Goal: Get advice/opinions

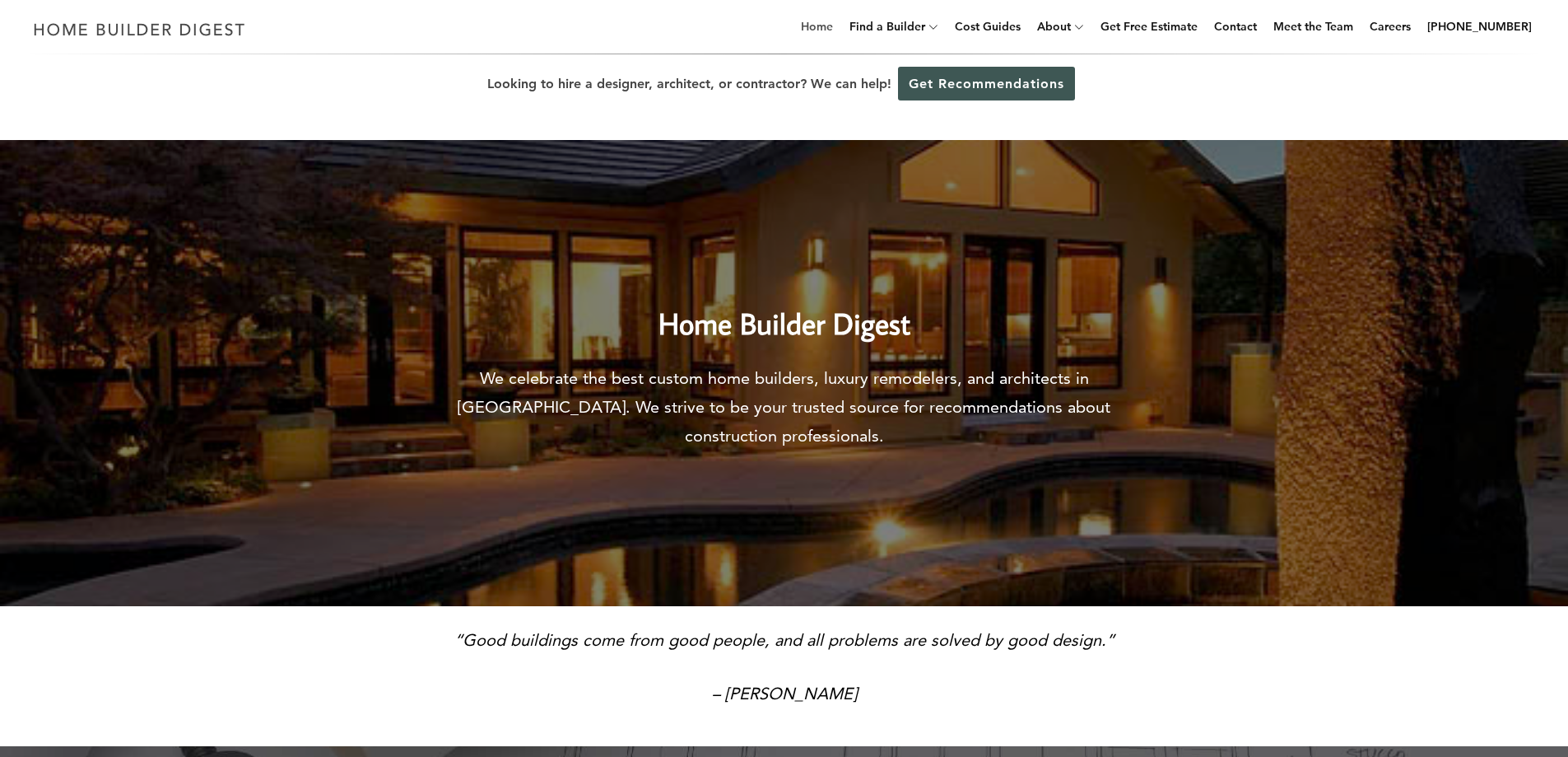
click at [839, 23] on link "Home" at bounding box center [816, 27] width 45 height 53
click at [975, 90] on link "Get Recommendations" at bounding box center [986, 83] width 177 height 33
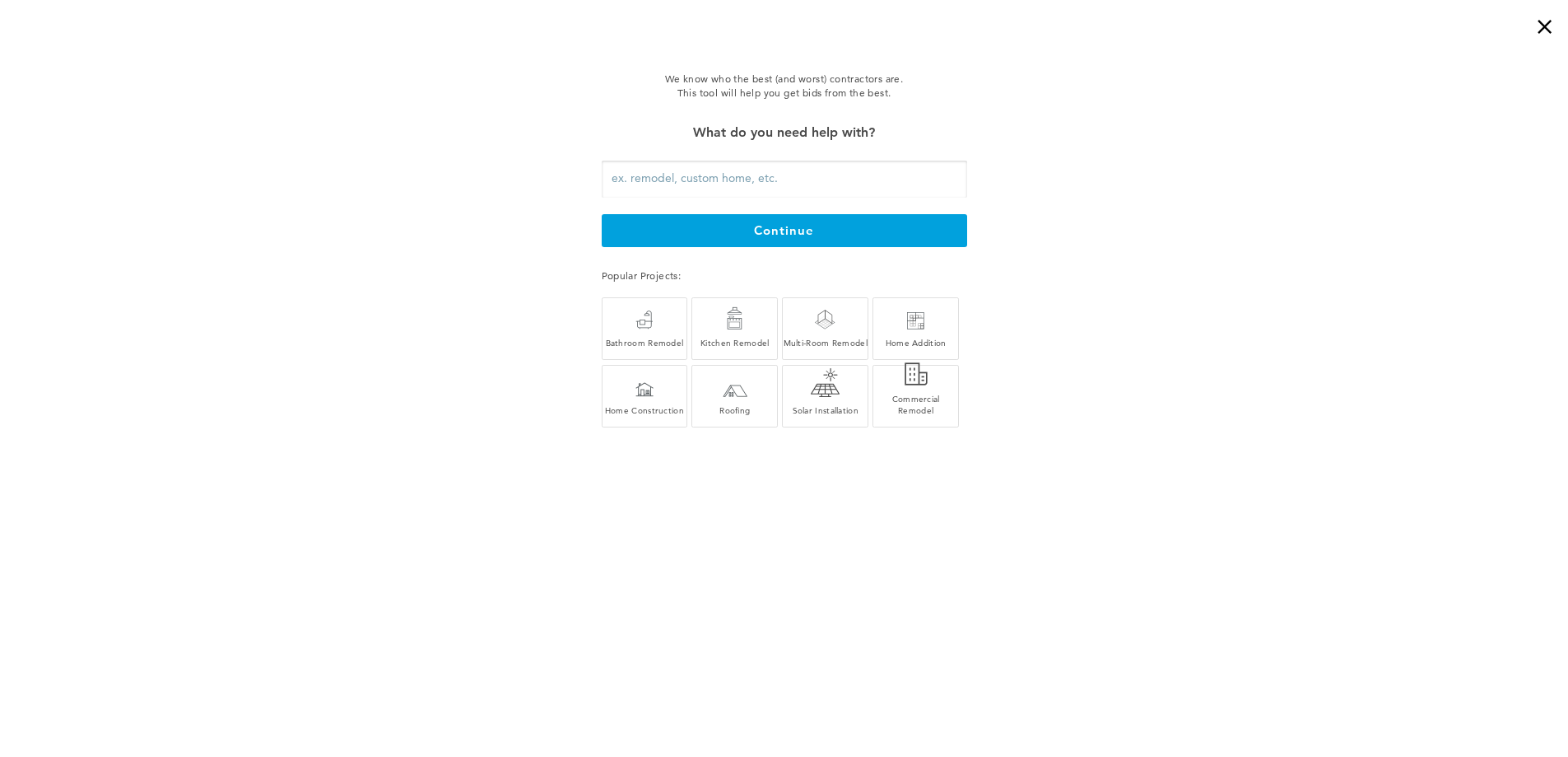
click at [841, 171] on input "text" at bounding box center [784, 180] width 365 height 37
type input "architects"
click at [816, 223] on button "continue" at bounding box center [784, 231] width 365 height 33
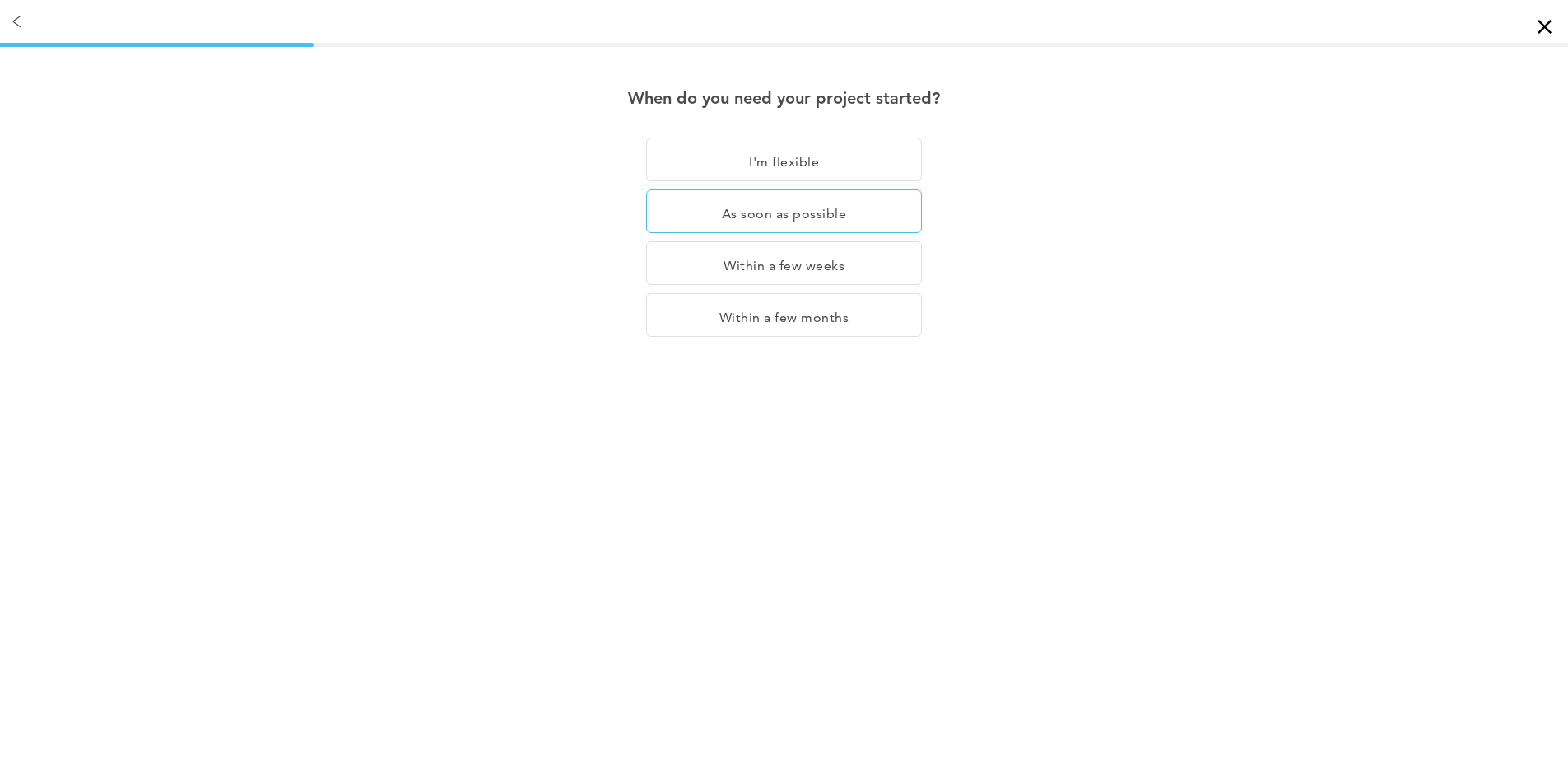
click at [818, 242] on div "As soon as possible" at bounding box center [783, 263] width 276 height 43
